Goal: Task Accomplishment & Management: Manage account settings

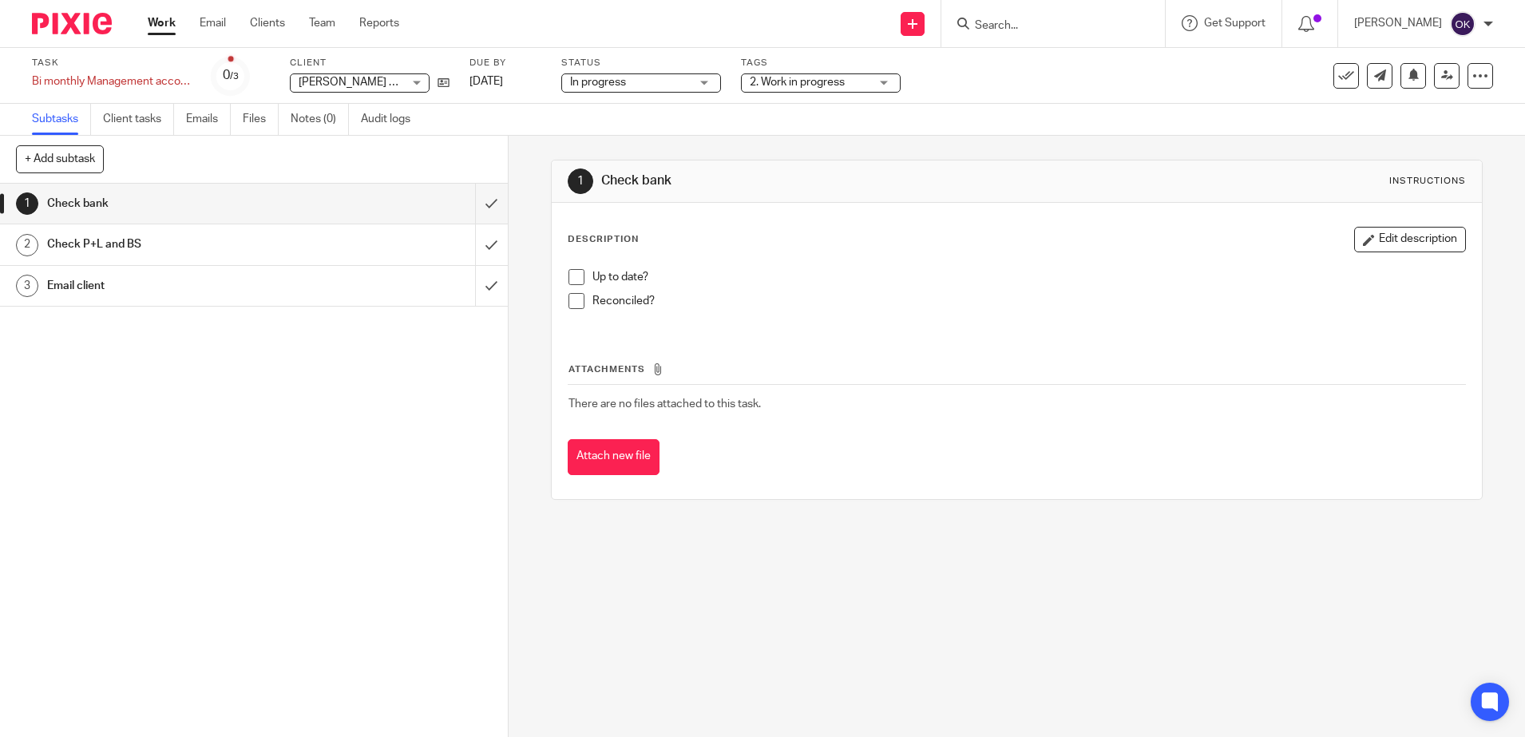
click at [761, 74] on span "2. Work in progress" at bounding box center [810, 82] width 120 height 17
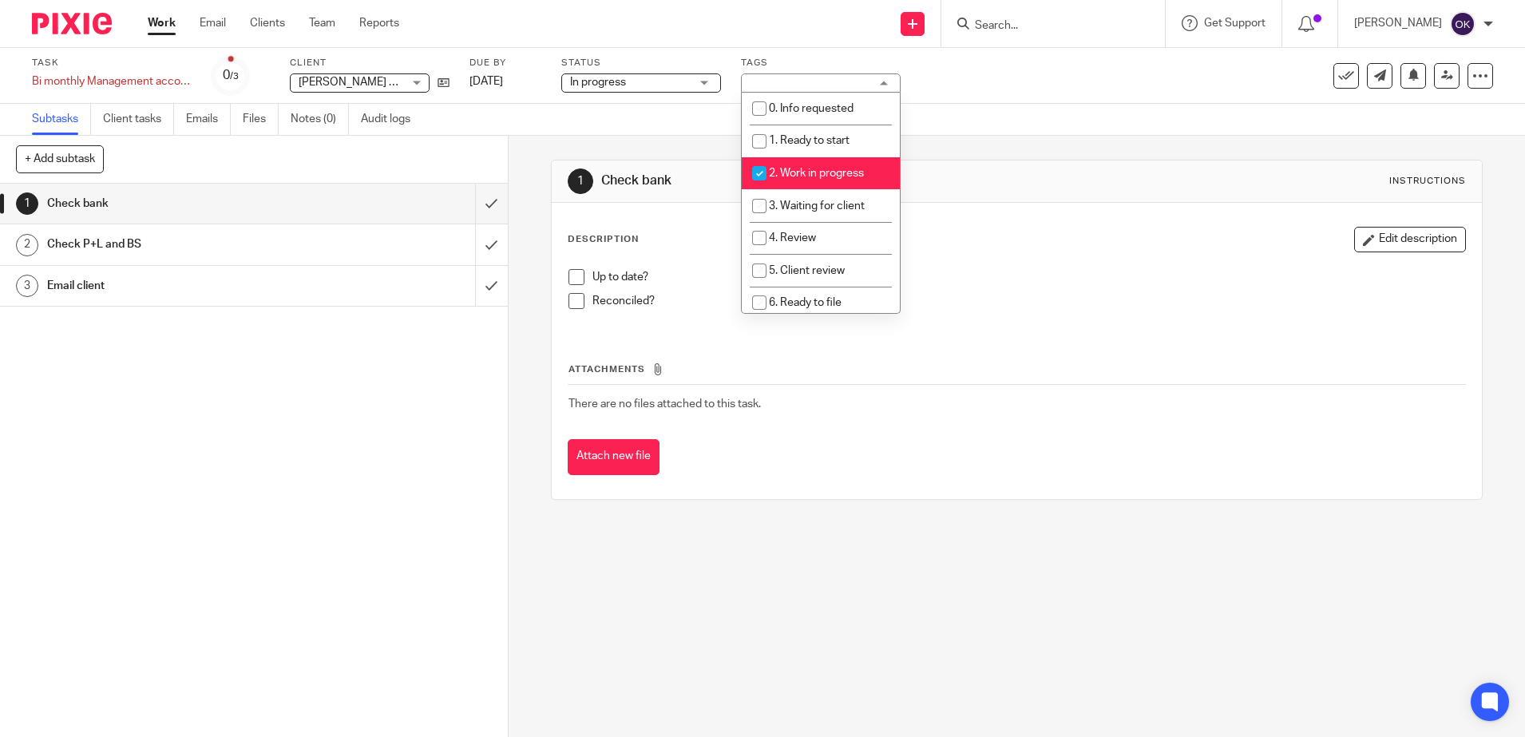
click at [758, 180] on input "checkbox" at bounding box center [759, 173] width 30 height 30
checkbox input "false"
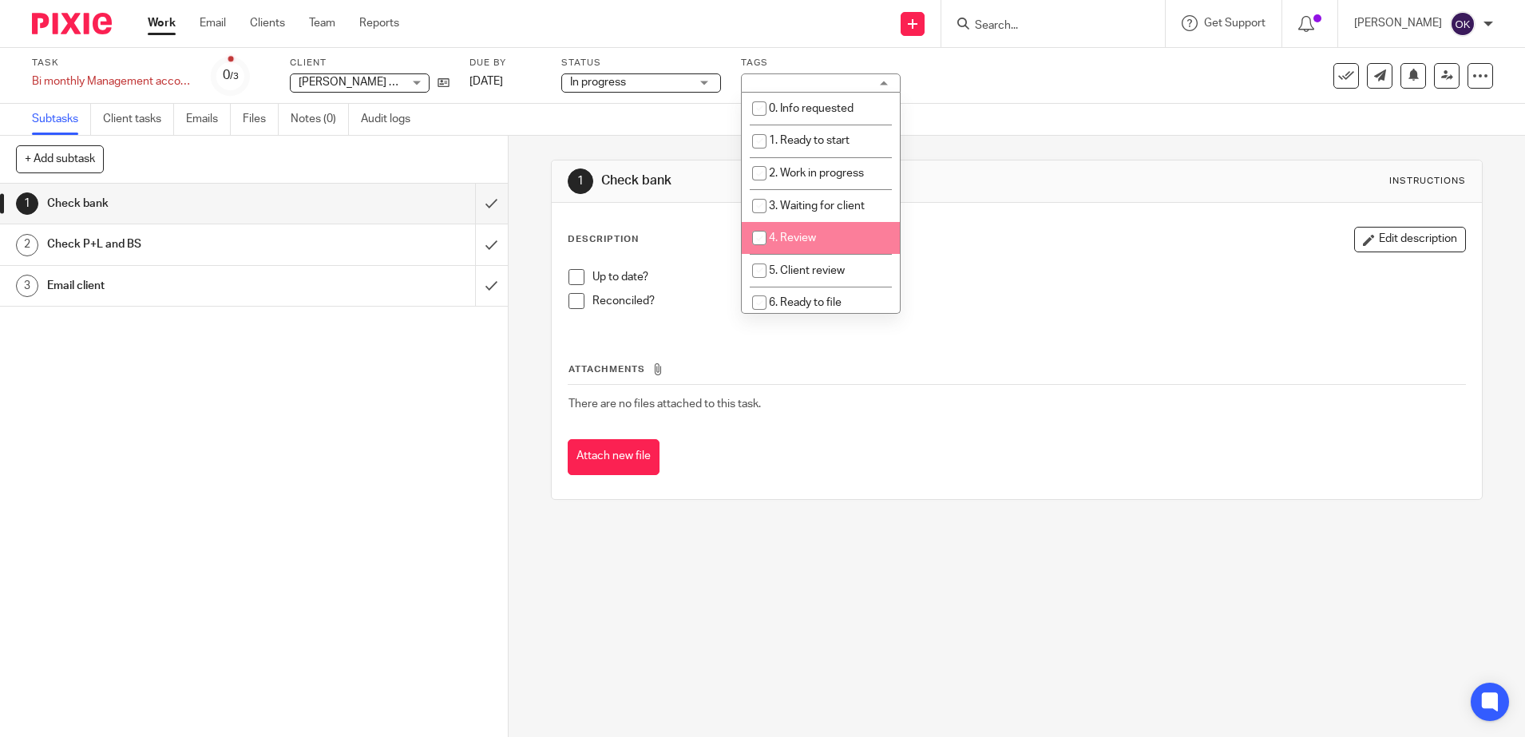
drag, startPoint x: 760, startPoint y: 236, endPoint x: 797, endPoint y: 244, distance: 37.6
click at [760, 237] on input "checkbox" at bounding box center [759, 238] width 30 height 30
checkbox input "true"
click at [1015, 258] on div "Description Edit description Up to date? Reconciled?" at bounding box center [1017, 278] width 898 height 103
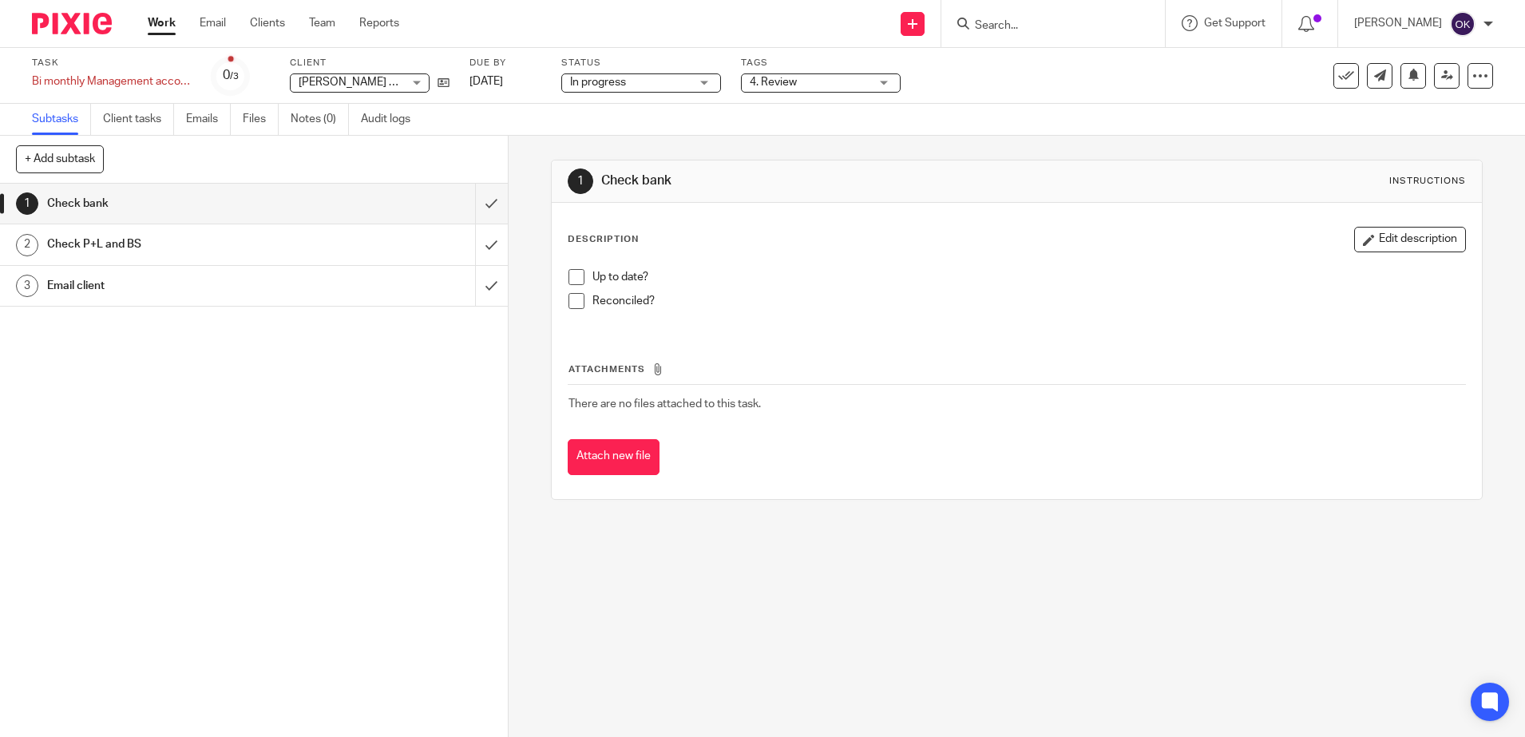
click at [572, 281] on span at bounding box center [576, 277] width 16 height 16
click at [572, 306] on span at bounding box center [576, 301] width 16 height 16
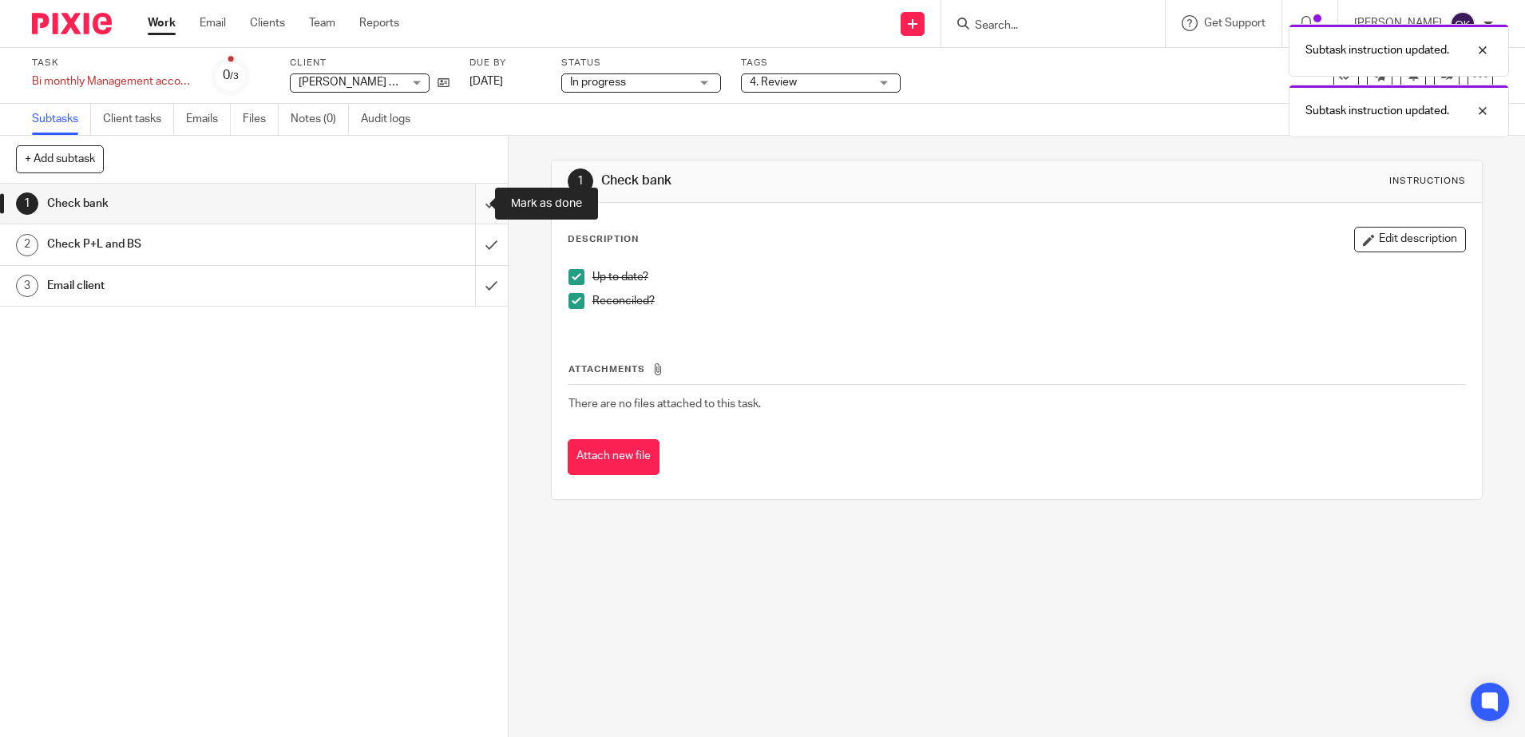
click at [469, 204] on input "submit" at bounding box center [254, 204] width 508 height 40
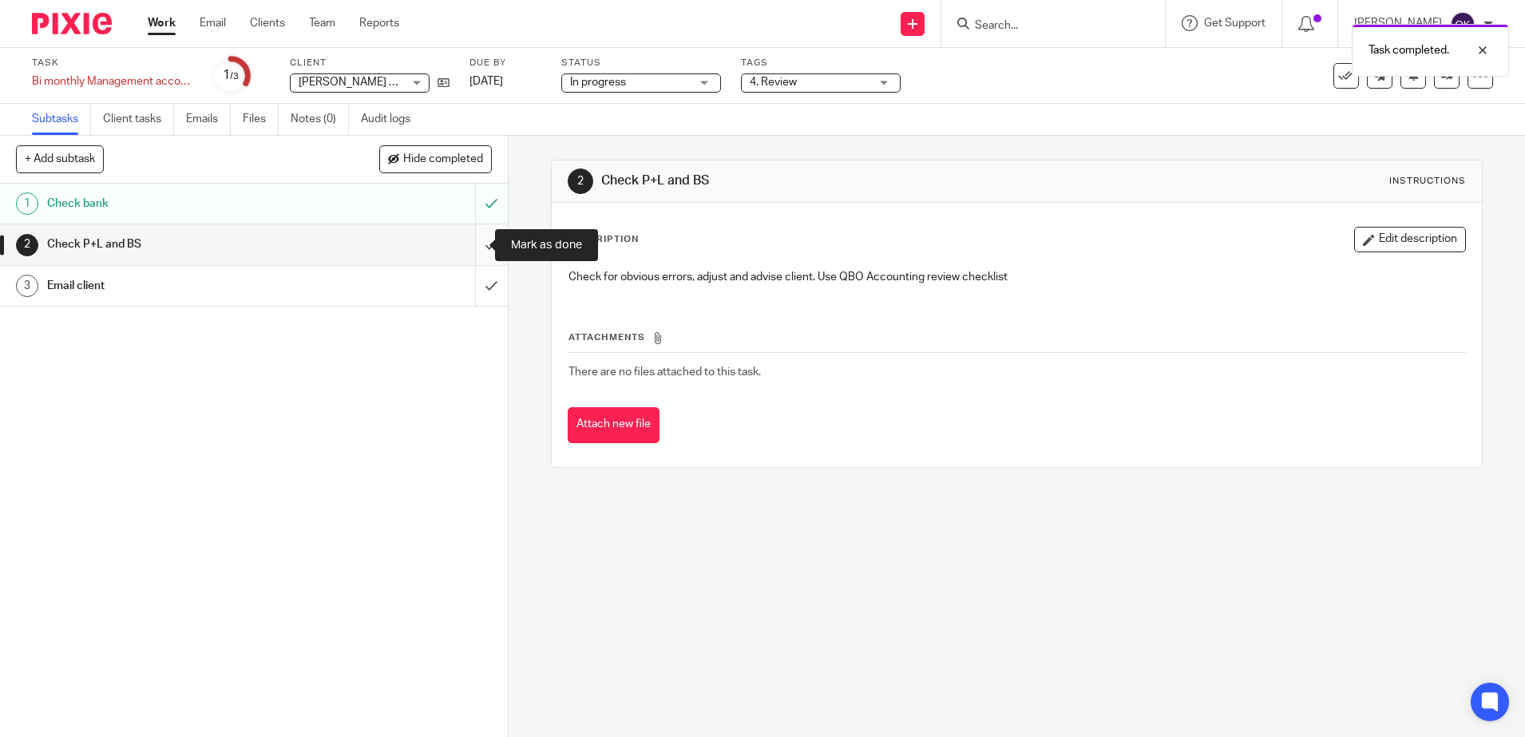
click at [472, 250] on input "submit" at bounding box center [254, 244] width 508 height 40
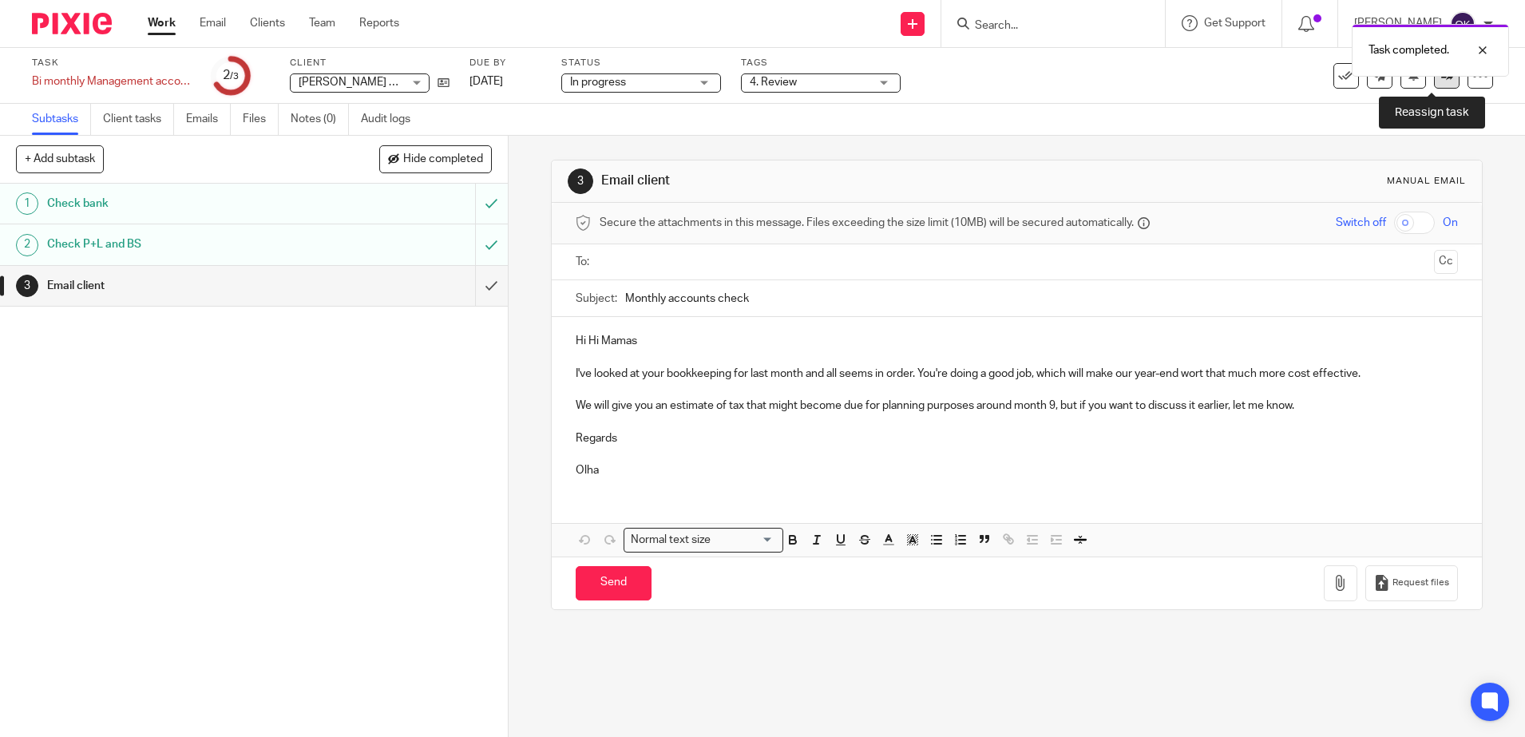
click at [1435, 83] on link at bounding box center [1447, 76] width 26 height 26
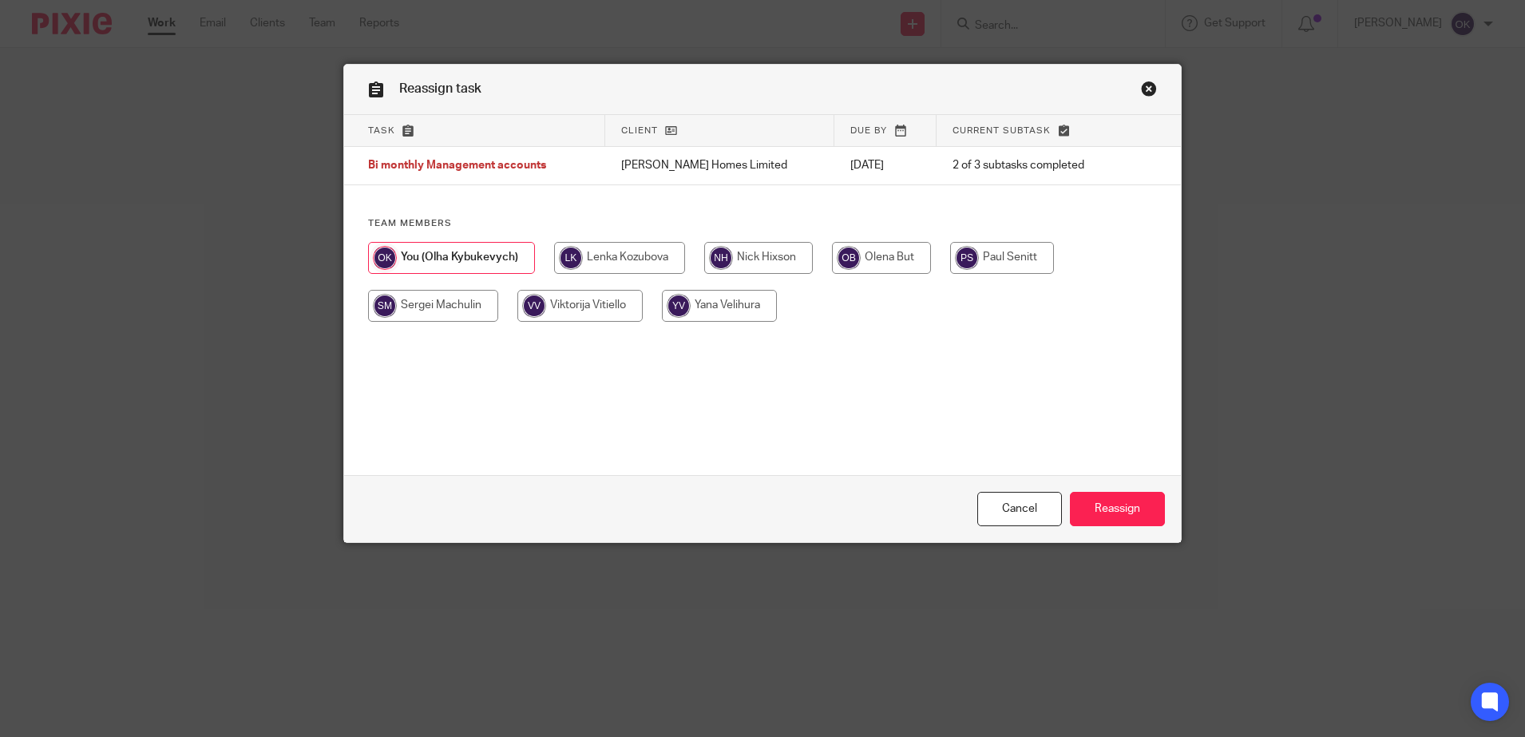
click at [738, 262] on input "radio" at bounding box center [758, 258] width 109 height 32
radio input "true"
click at [1111, 515] on input "Reassign" at bounding box center [1117, 509] width 95 height 34
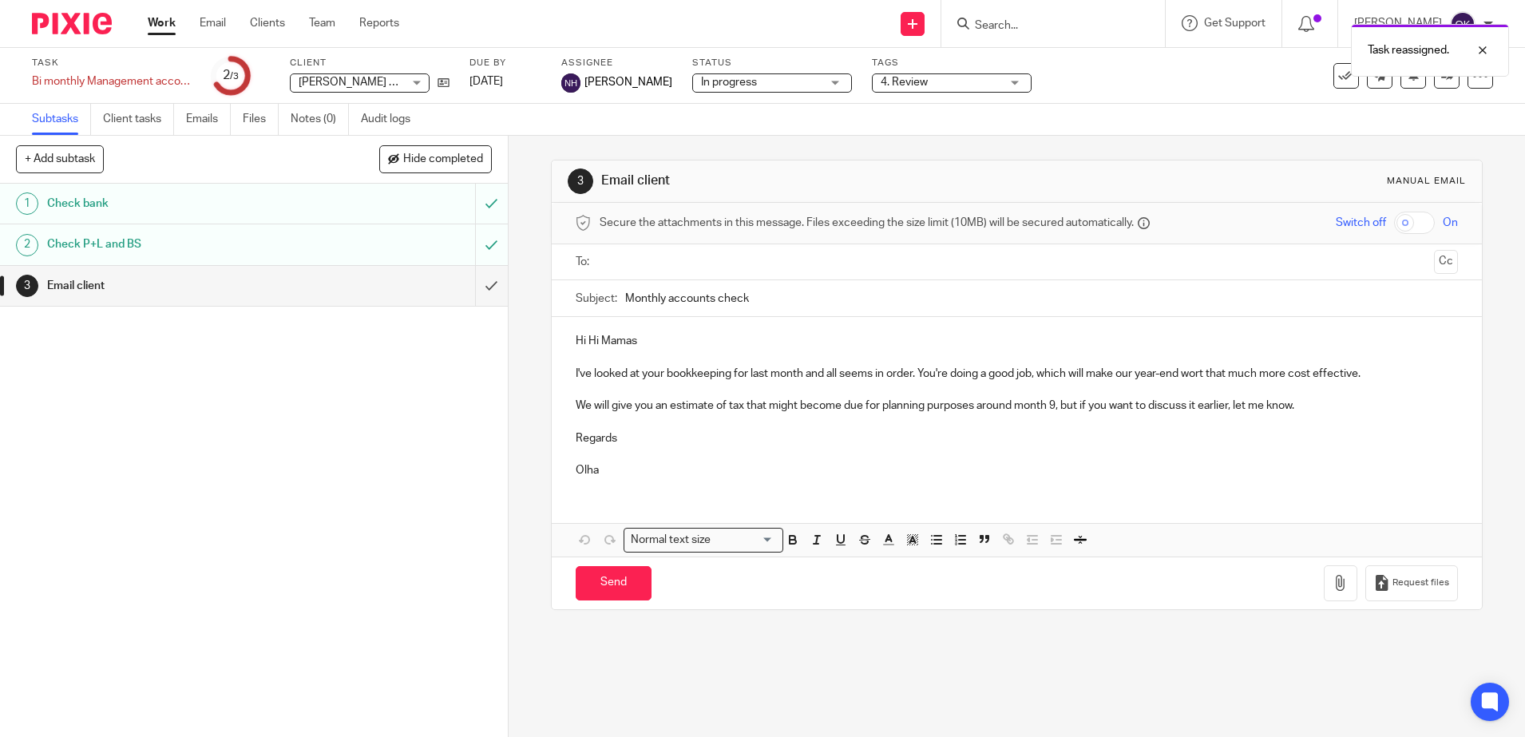
click at [77, 35] on div at bounding box center [66, 23] width 132 height 47
click at [71, 23] on img at bounding box center [72, 24] width 80 height 22
